Goal: Information Seeking & Learning: Find specific fact

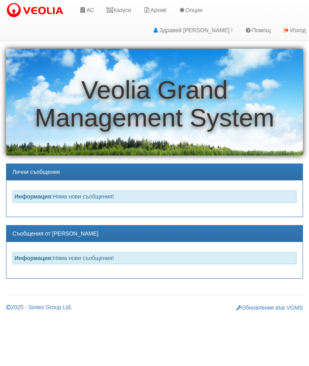
click at [123, 8] on link "Казуси" at bounding box center [118, 10] width 37 height 20
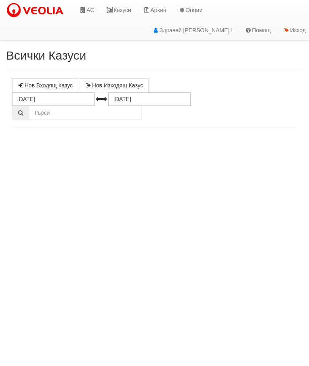
select select "10"
select select "1"
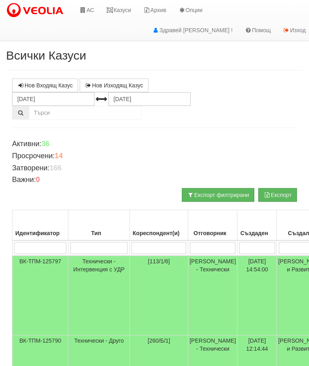
click at [152, 245] on input "search" at bounding box center [159, 248] width 55 height 12
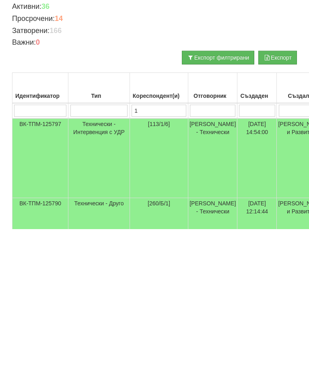
type input "11"
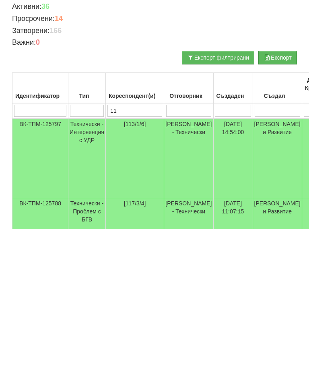
type input "117"
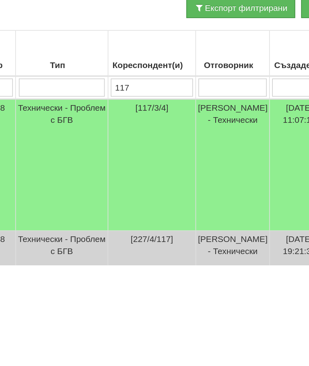
type input "117"
click at [237, 256] on td "[DATE] 11:07:15" at bounding box center [256, 300] width 39 height 88
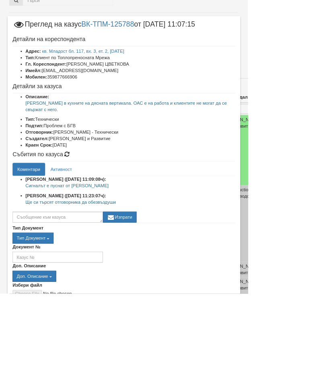
scroll to position [90, 0]
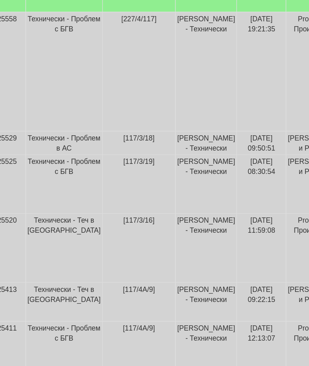
scroll to position [285, 29]
click at [209, 274] on td "[DATE] 09:22:15" at bounding box center [228, 289] width 39 height 31
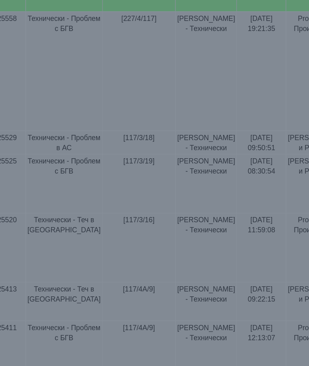
select select "10"
select select "1"
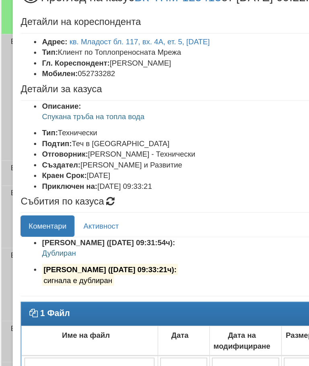
scroll to position [254, 0]
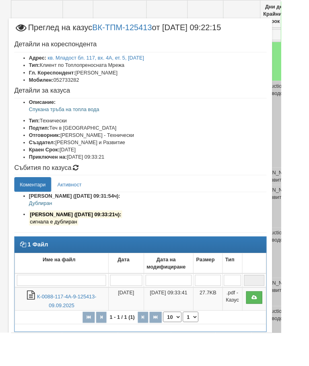
click at [293, 365] on button "Отказ" at bounding box center [279, 372] width 29 height 13
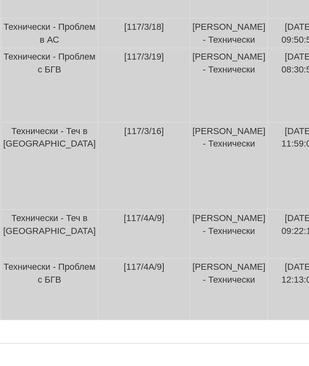
scroll to position [329, 19]
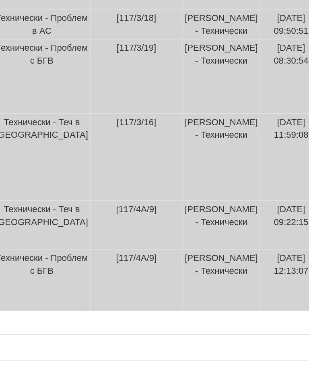
click at [170, 273] on td "[PERSON_NAME] - Технически" at bounding box center [194, 292] width 49 height 39
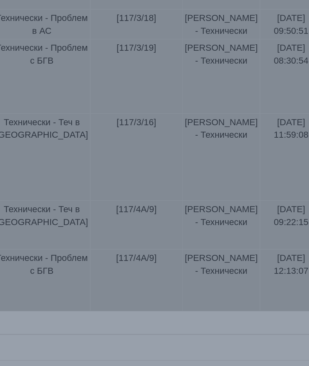
select select "10"
select select "1"
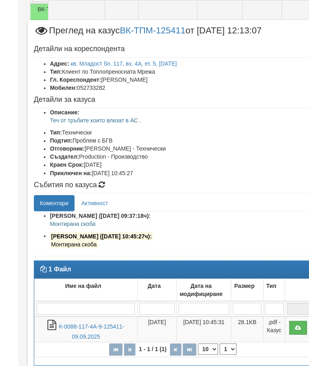
scroll to position [245, 0]
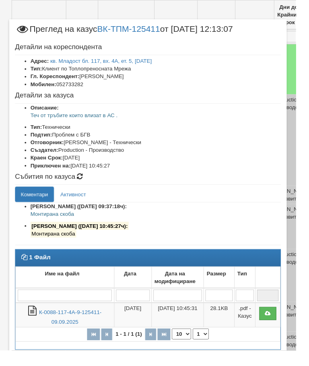
click at [288, 365] on button "Отказ" at bounding box center [279, 372] width 29 height 13
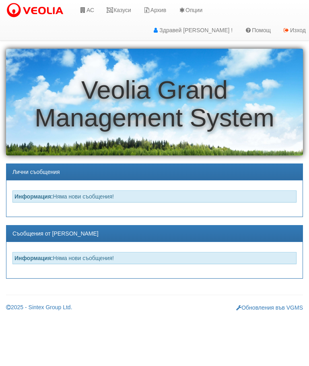
click at [92, 8] on link "АС" at bounding box center [86, 10] width 27 height 20
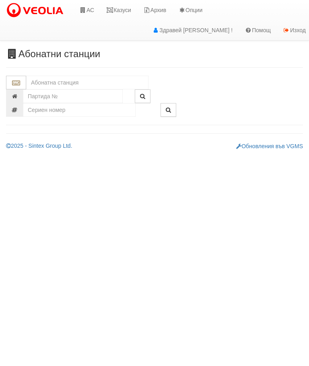
click at [92, 82] on input "text" at bounding box center [87, 83] width 122 height 14
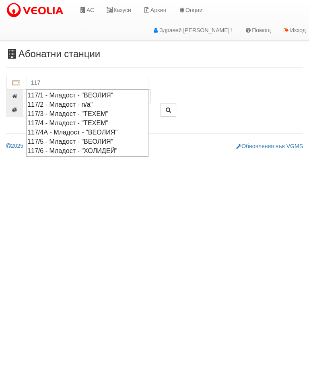
click at [119, 129] on div "117/4А - Младост - "ВЕОЛИЯ"" at bounding box center [87, 132] width 120 height 9
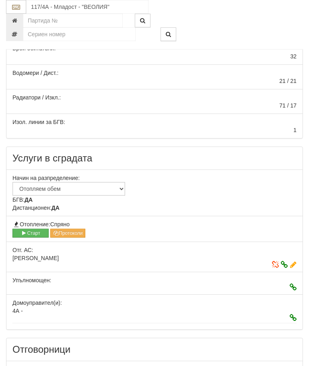
scroll to position [246, 0]
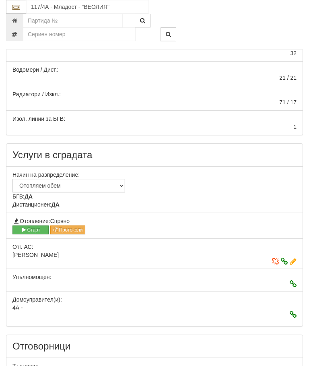
click at [215, 252] on div "ТОДОР МИХАЙЛОВ ГЕОРГИЕВ" at bounding box center [154, 255] width 296 height 8
click at [284, 259] on icon at bounding box center [284, 262] width 7 height 6
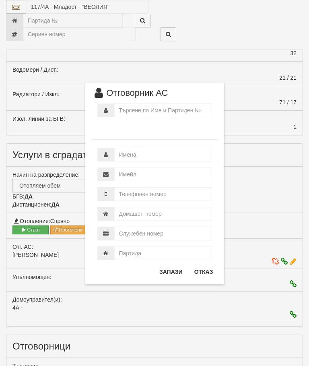
click at [198, 273] on button "Отказ" at bounding box center [204, 271] width 29 height 13
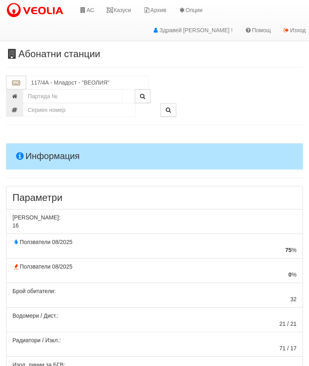
scroll to position [0, 0]
click at [109, 78] on input "117/4А - Младост - "ВЕОЛИЯ"" at bounding box center [87, 83] width 122 height 14
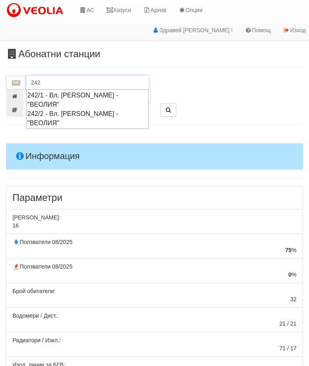
click at [125, 93] on div "242/1 - Вл. Варненчик - "ВЕОЛИЯ"" at bounding box center [87, 100] width 120 height 19
type input "242/1 - Вл. Варненчик - "ВЕОЛИЯ""
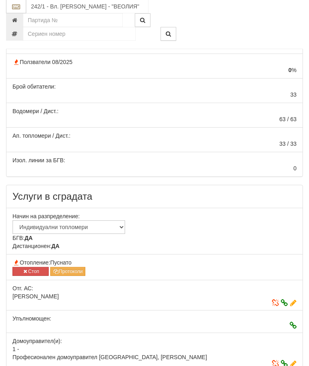
scroll to position [211, 0]
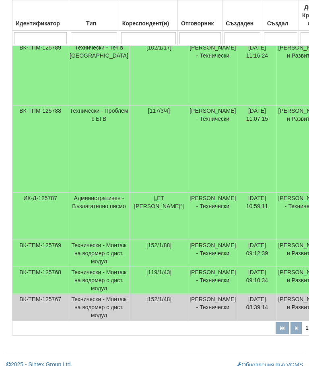
scroll to position [402, 0]
